Goal: Information Seeking & Learning: Learn about a topic

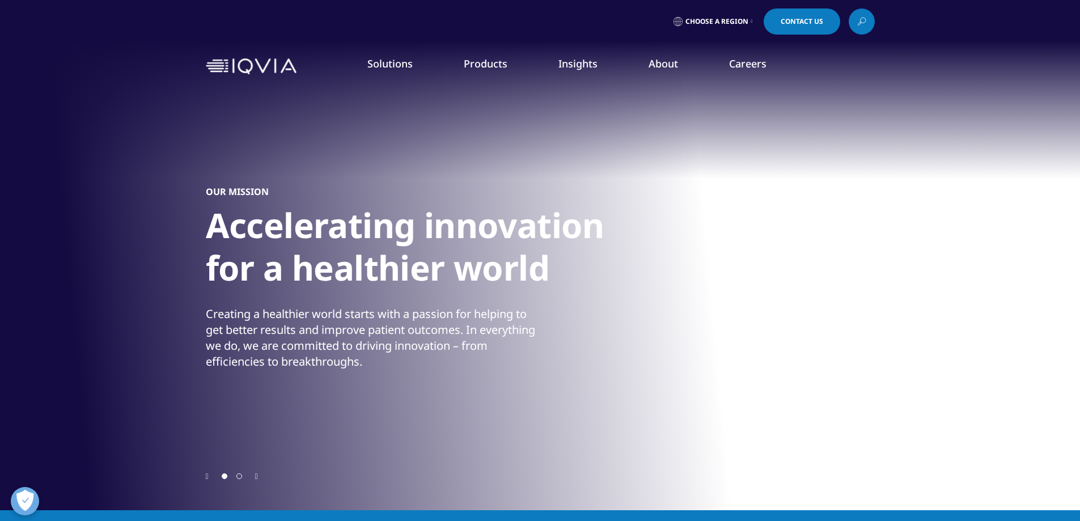
click at [473, 186] on link "Information Partner Services" at bounding box center [526, 186] width 181 height 12
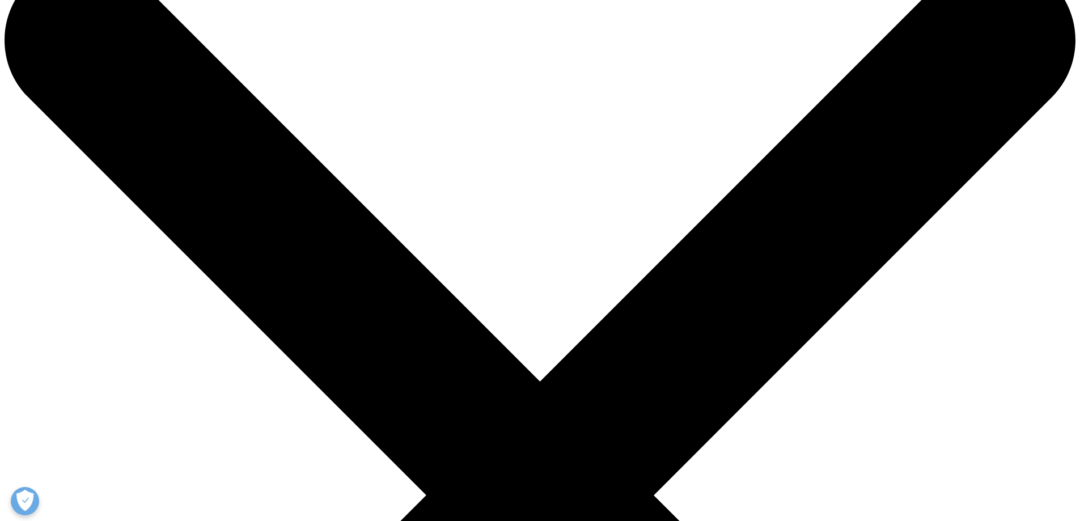
scroll to position [170, 0]
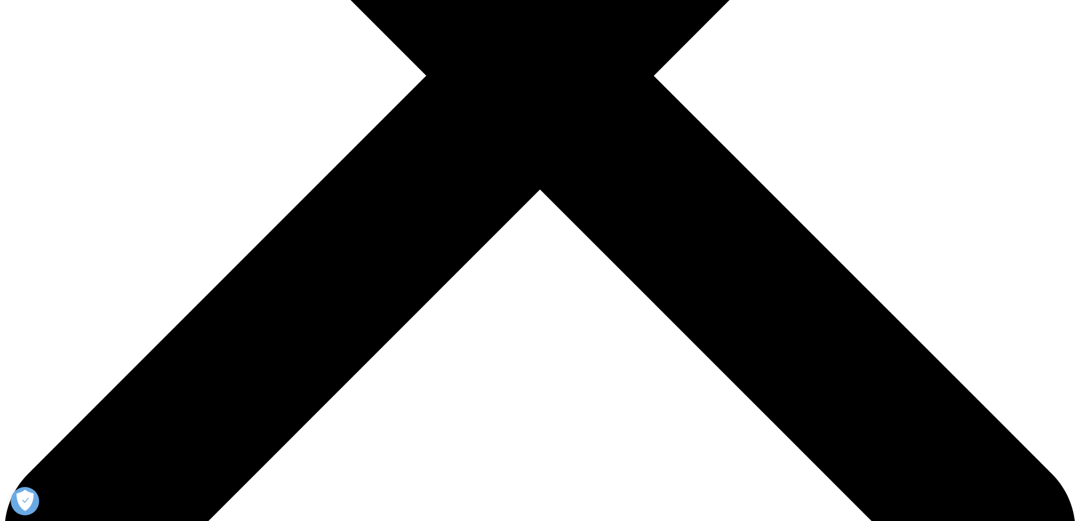
scroll to position [533, 0]
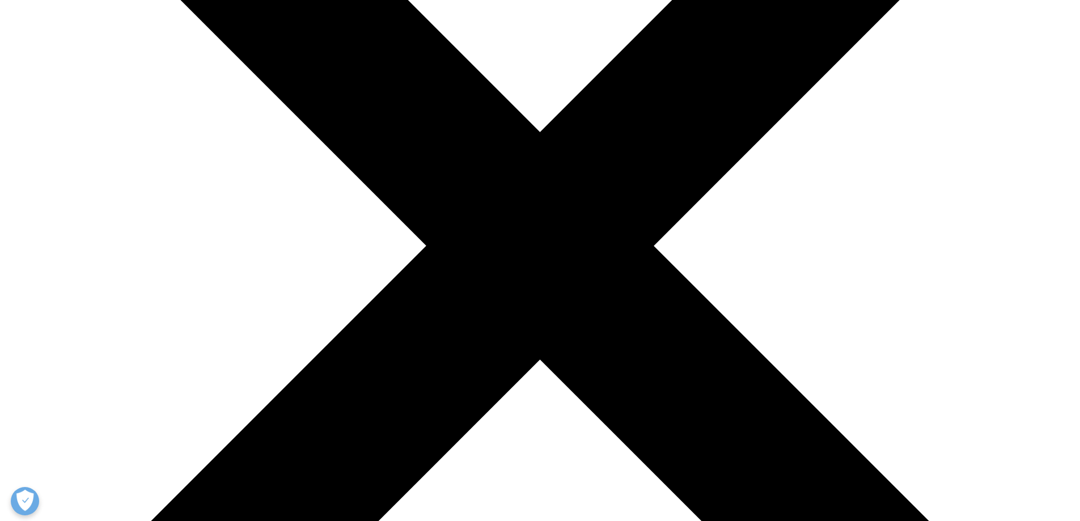
scroll to position [0, 0]
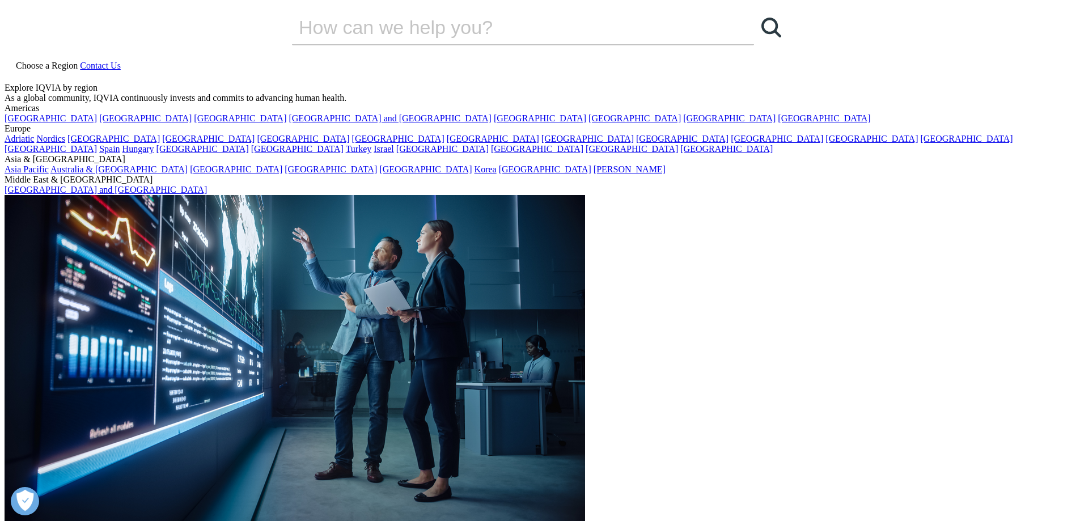
click at [366, 44] on input "Search" at bounding box center [507, 27] width 430 height 34
type input "my account"
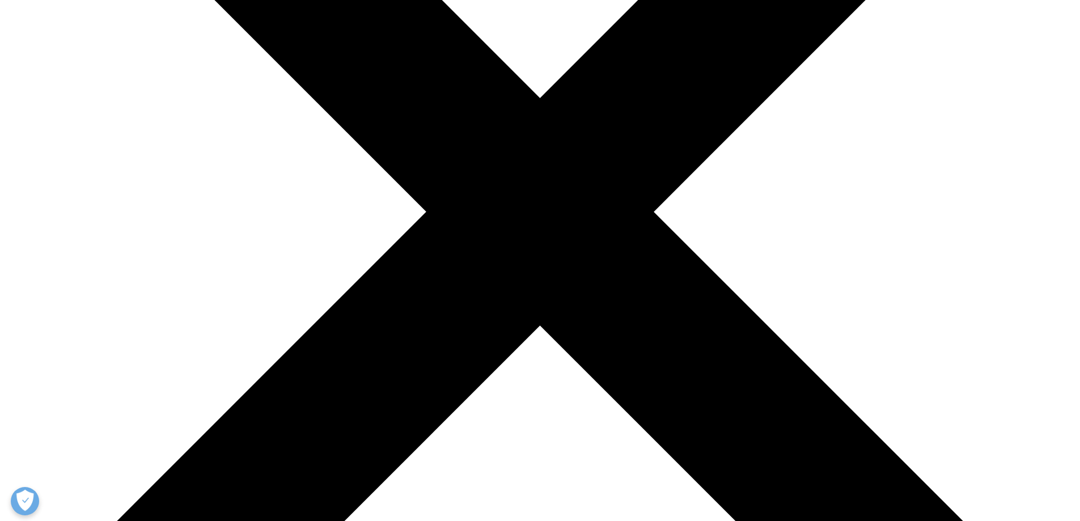
scroll to position [397, 0]
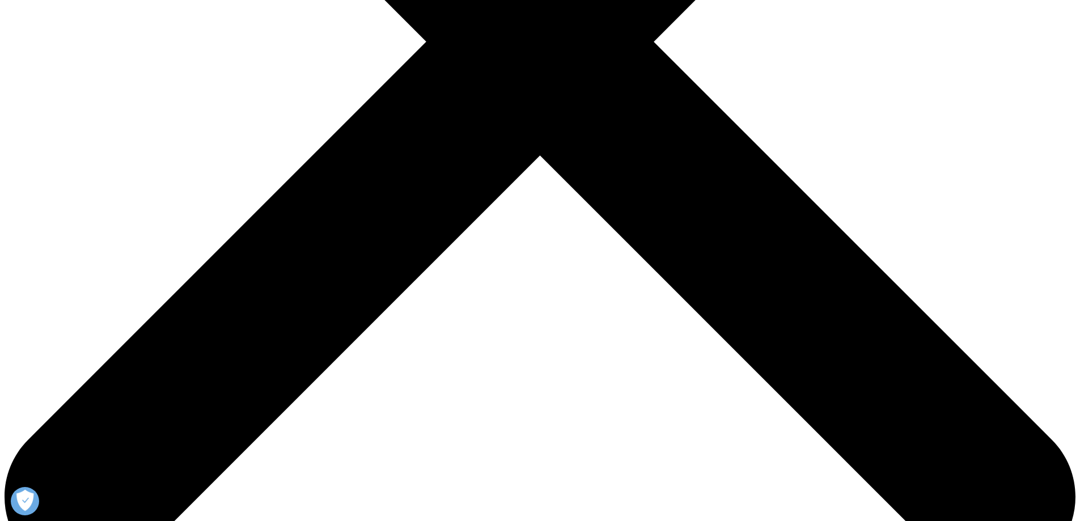
scroll to position [113, 0]
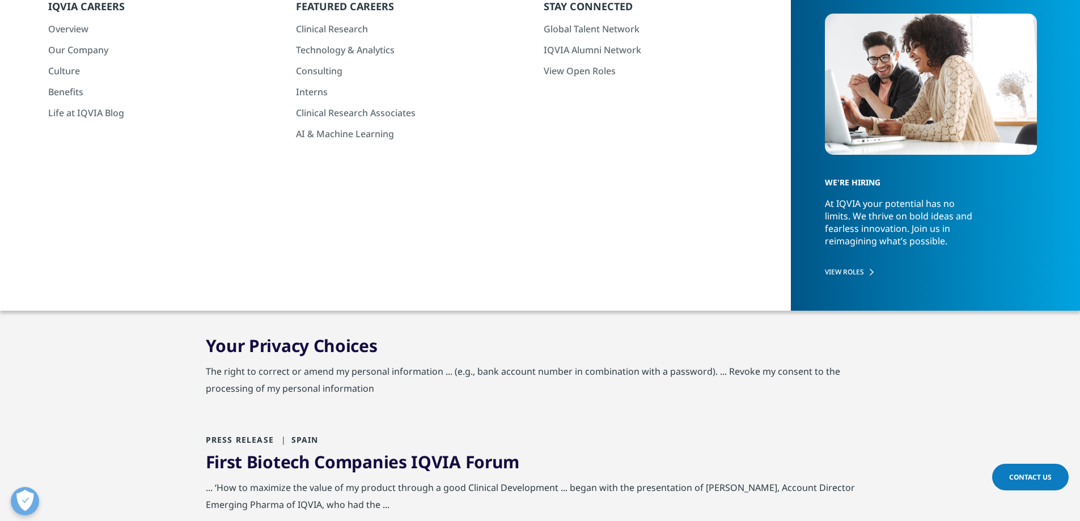
drag, startPoint x: 236, startPoint y: 63, endPoint x: 72, endPoint y: 37, distance: 166.5
click at [272, 119] on span "creation" at bounding box center [277, 121] width 43 height 14
type input "account creation"
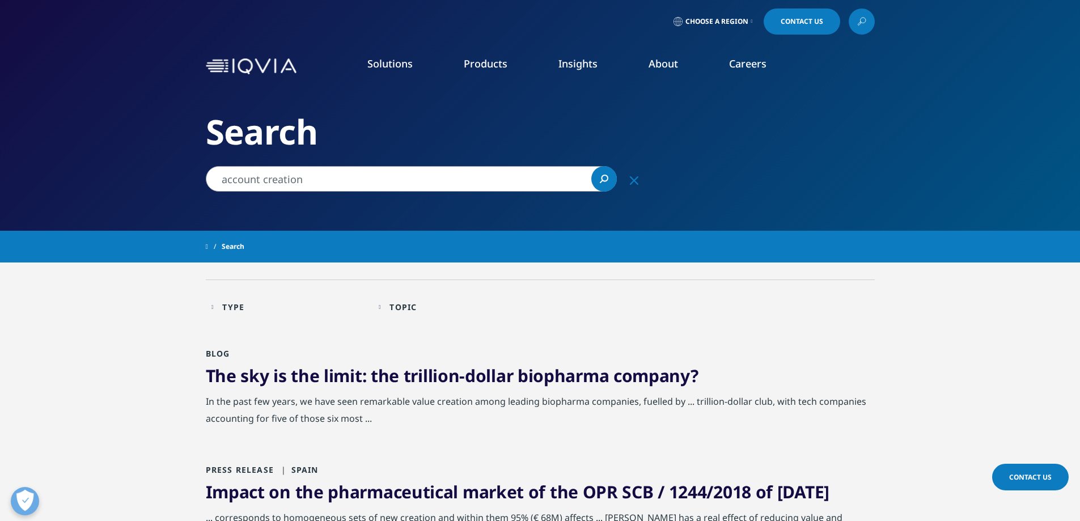
click at [861, 19] on icon at bounding box center [861, 21] width 9 height 15
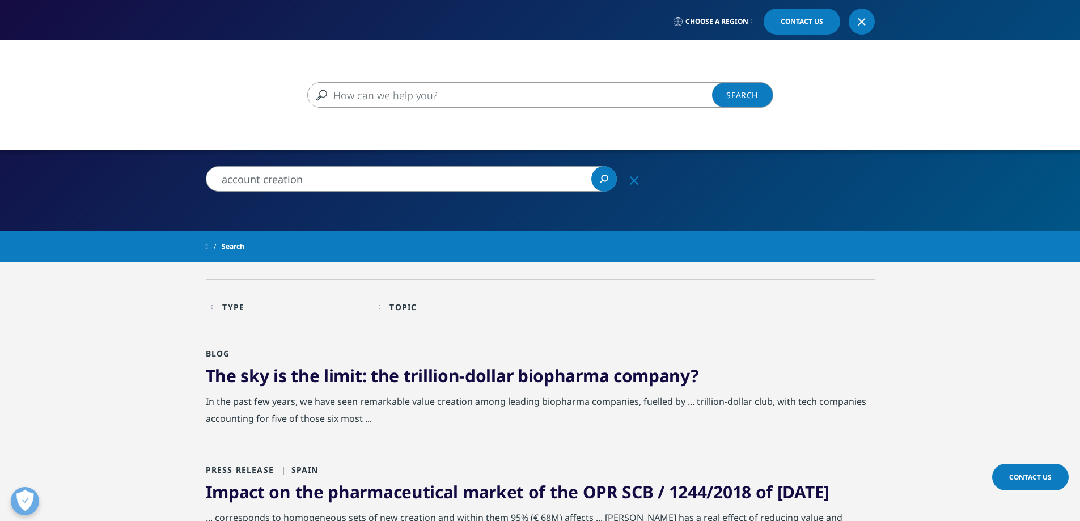
click at [520, 88] on input "Search" at bounding box center [523, 95] width 433 height 26
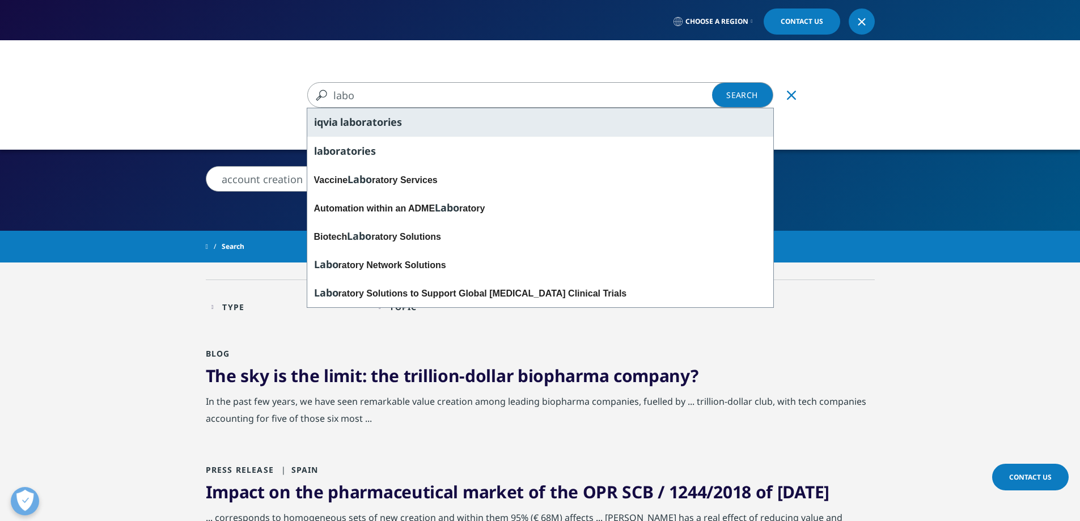
type input "labo"
click at [333, 118] on span "iqvia" at bounding box center [326, 122] width 24 height 14
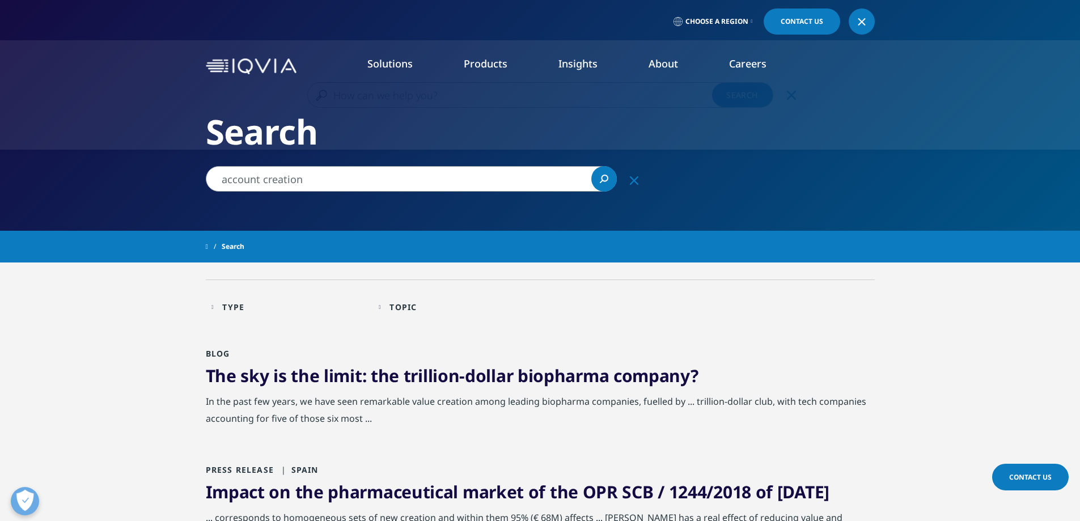
type input "iqvia laboratories"
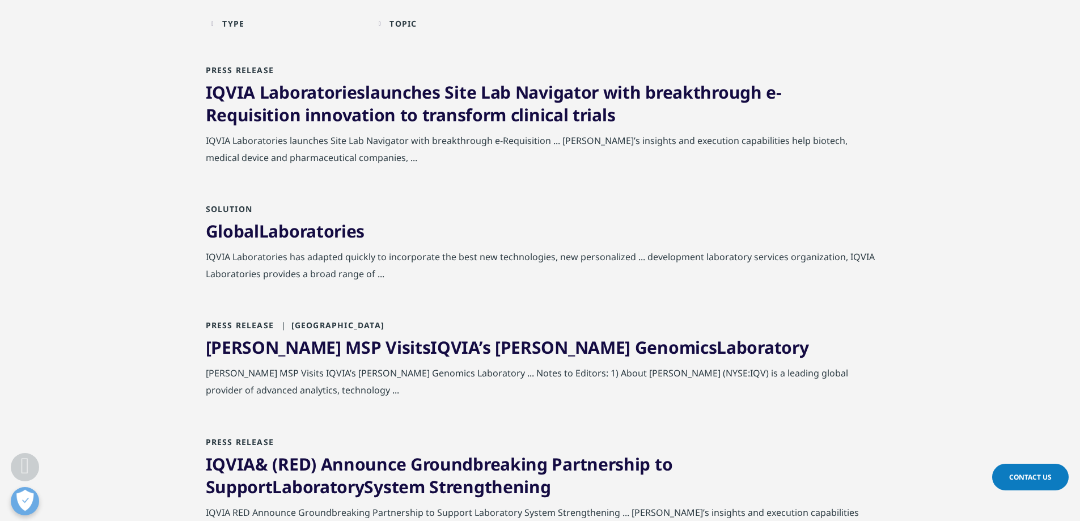
scroll to position [340, 0]
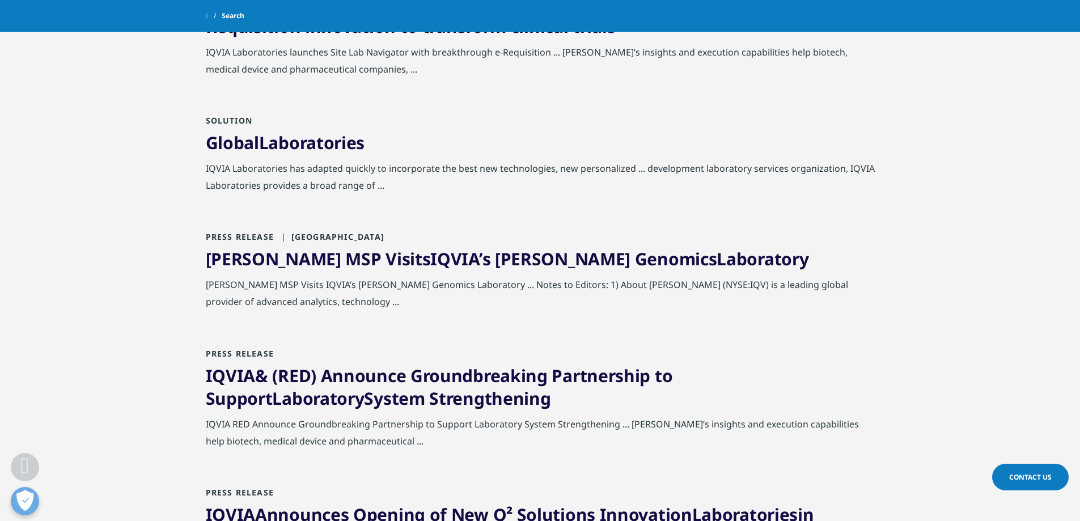
click at [263, 140] on span "Laboratories" at bounding box center [311, 142] width 105 height 23
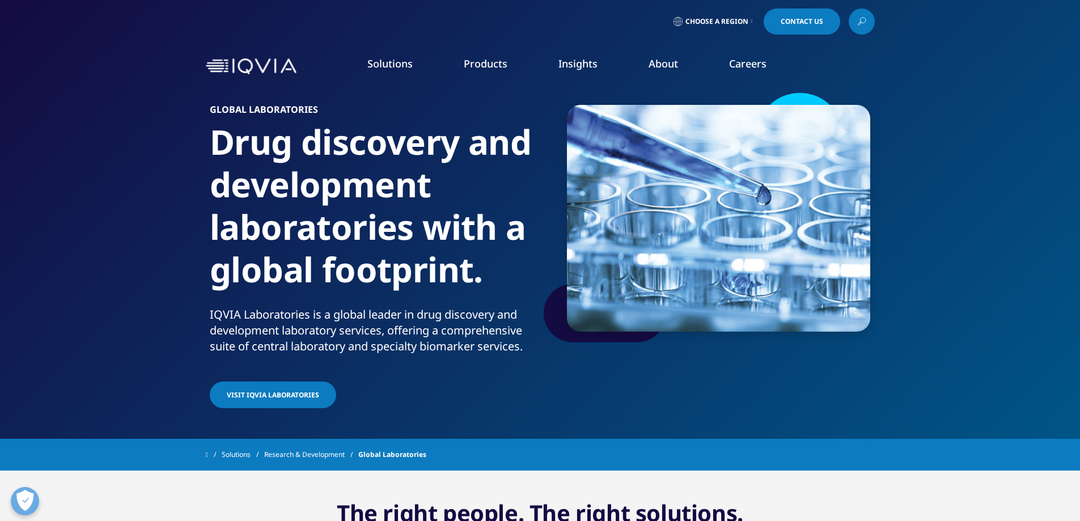
click at [287, 388] on link "Visit IQVIA Laboratories" at bounding box center [273, 395] width 126 height 27
